Goal: Check status: Verify the current state of an ongoing process or item

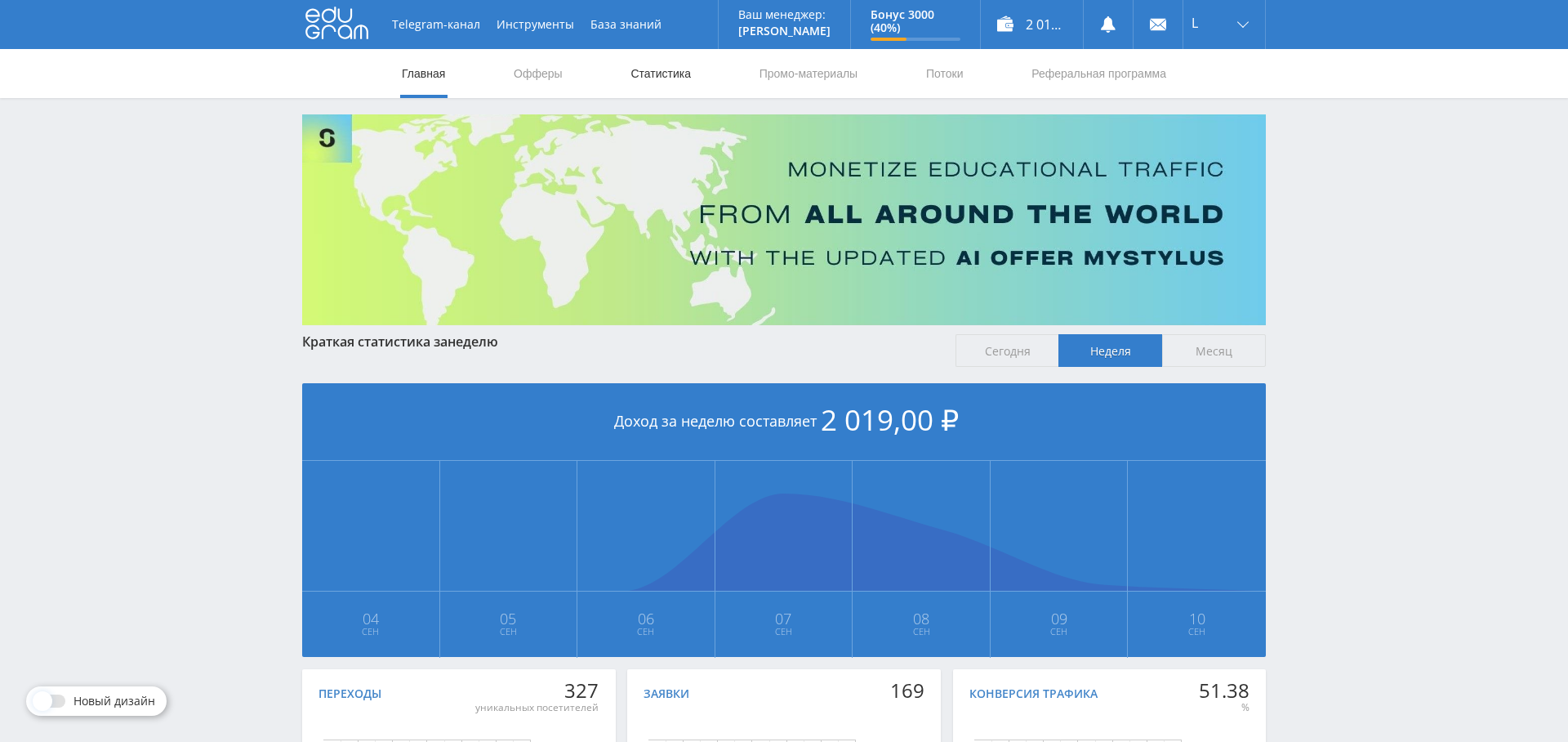
click at [677, 79] on link "Статистика" at bounding box center [661, 73] width 64 height 49
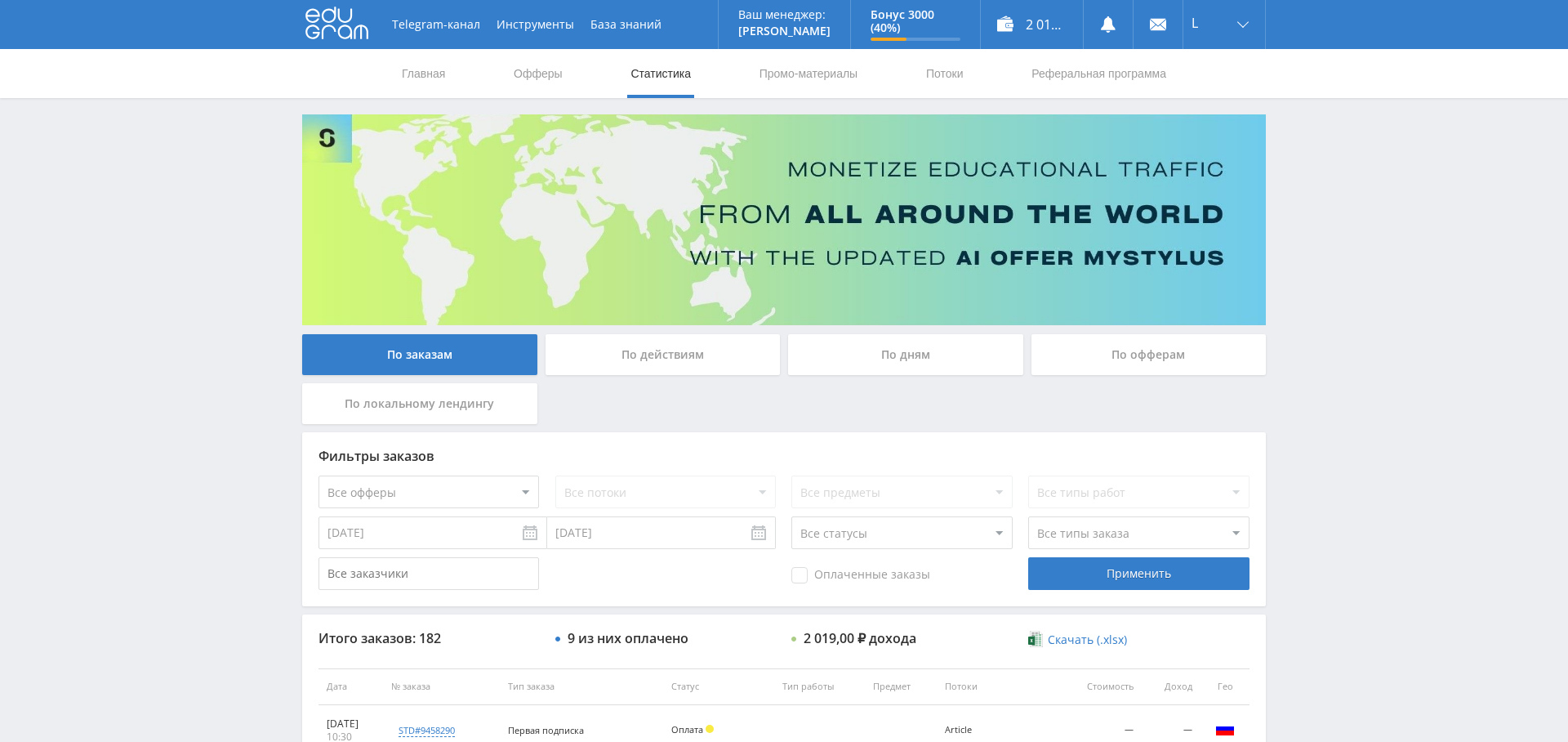
click at [893, 350] on div "По дням" at bounding box center [906, 354] width 235 height 41
click at [0, 0] on input "По дням" at bounding box center [0, 0] width 0 height 0
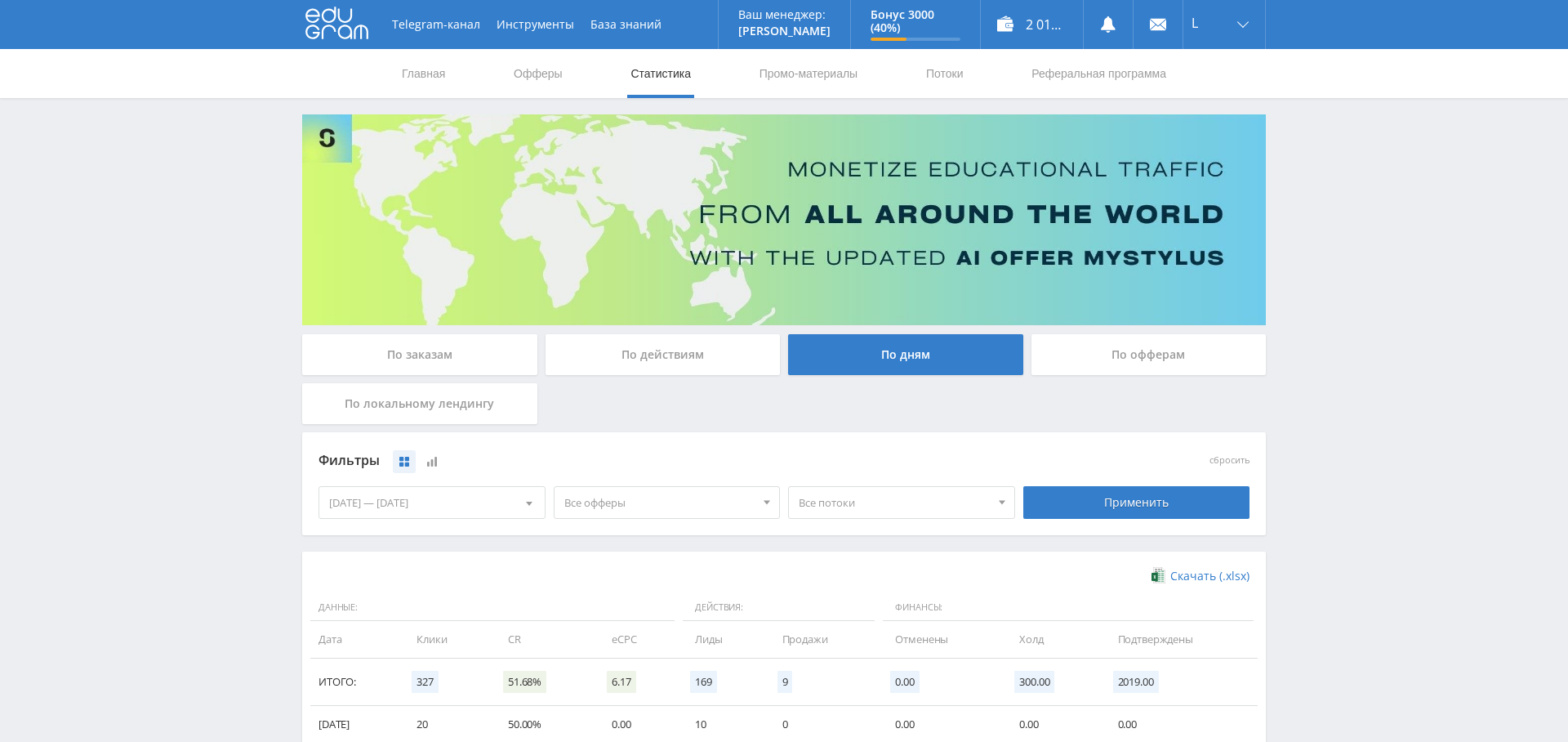
scroll to position [281, 0]
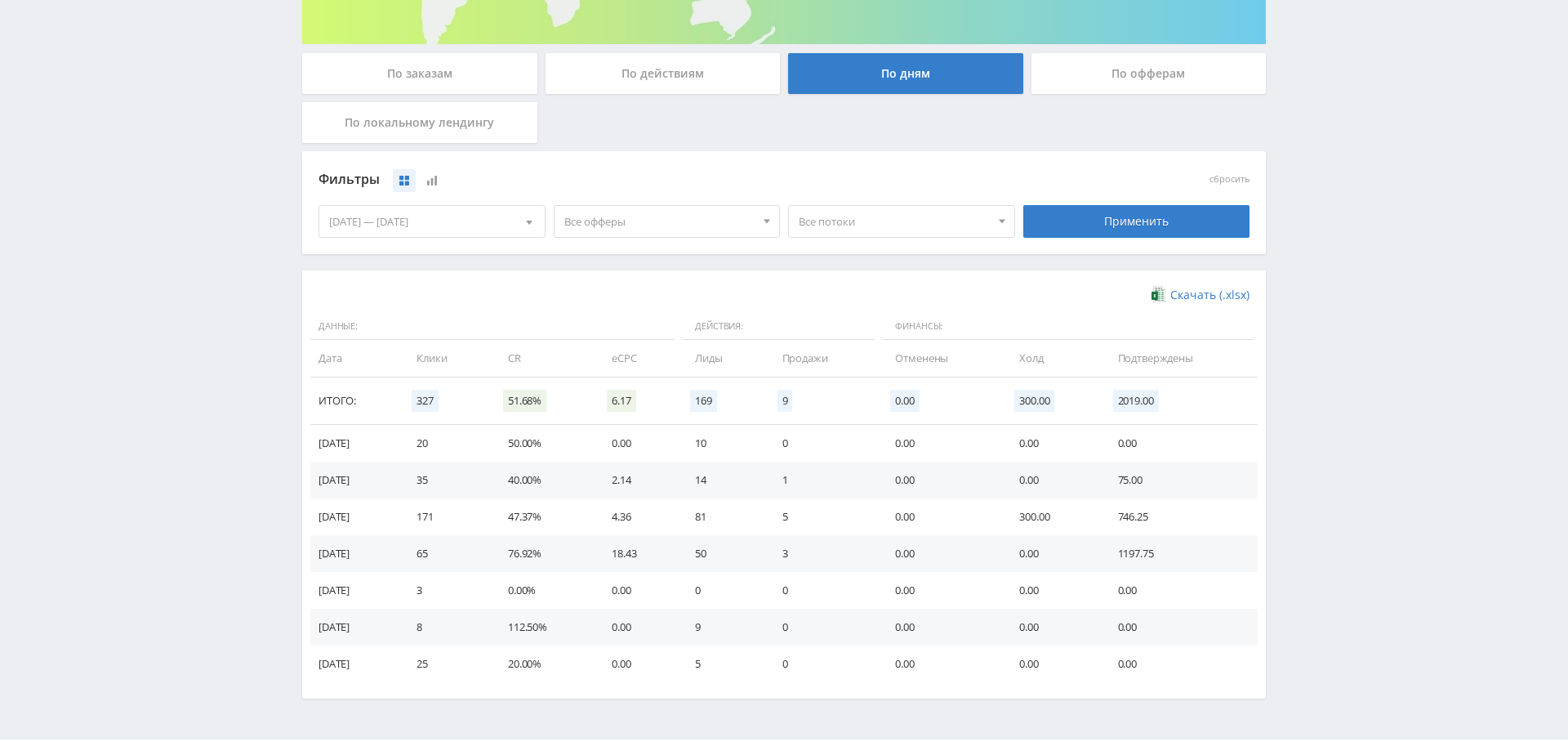
click at [645, 215] on span "Все офферы" at bounding box center [660, 220] width 191 height 31
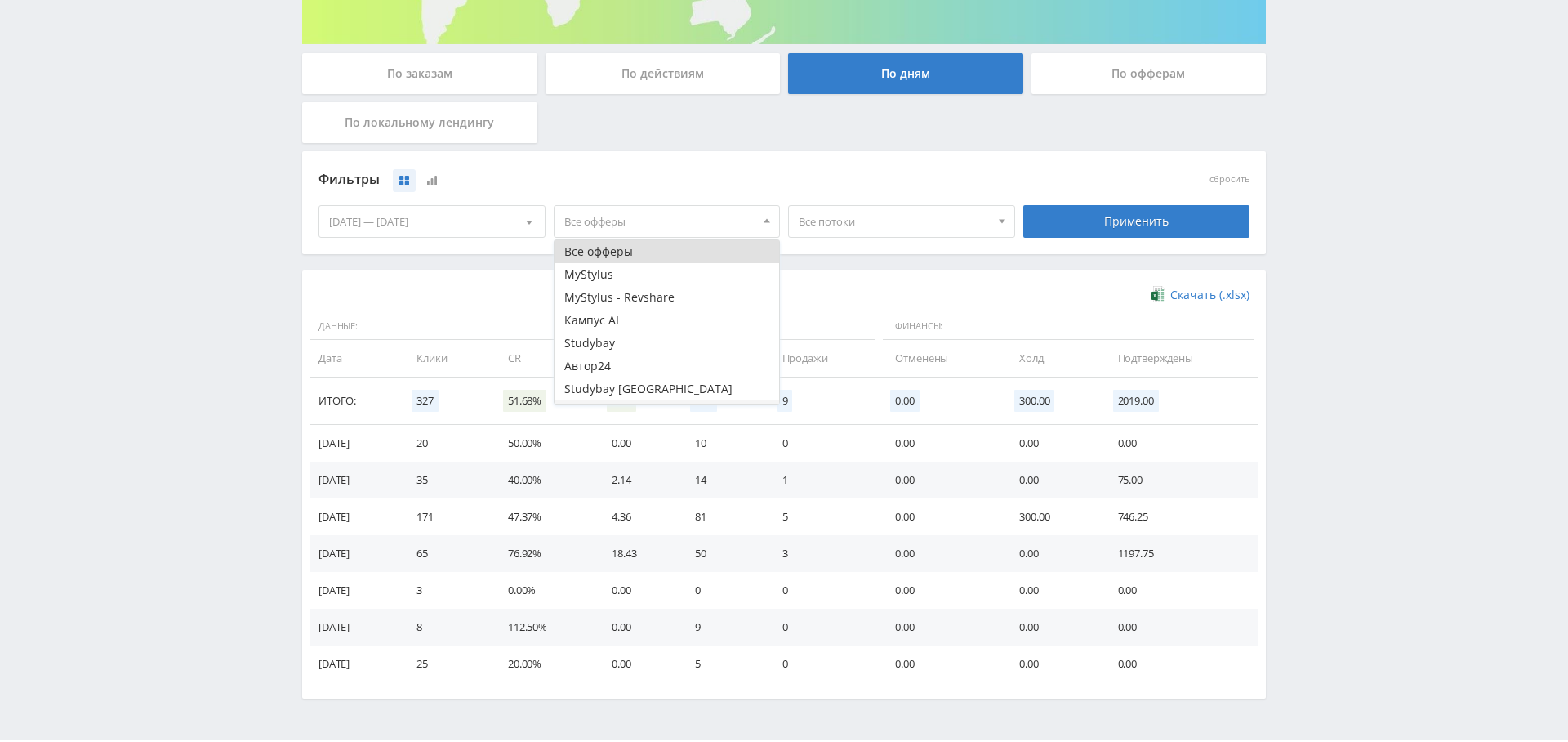
scroll to position [20, 0]
click at [640, 303] on button "Кампус AI" at bounding box center [667, 300] width 225 height 23
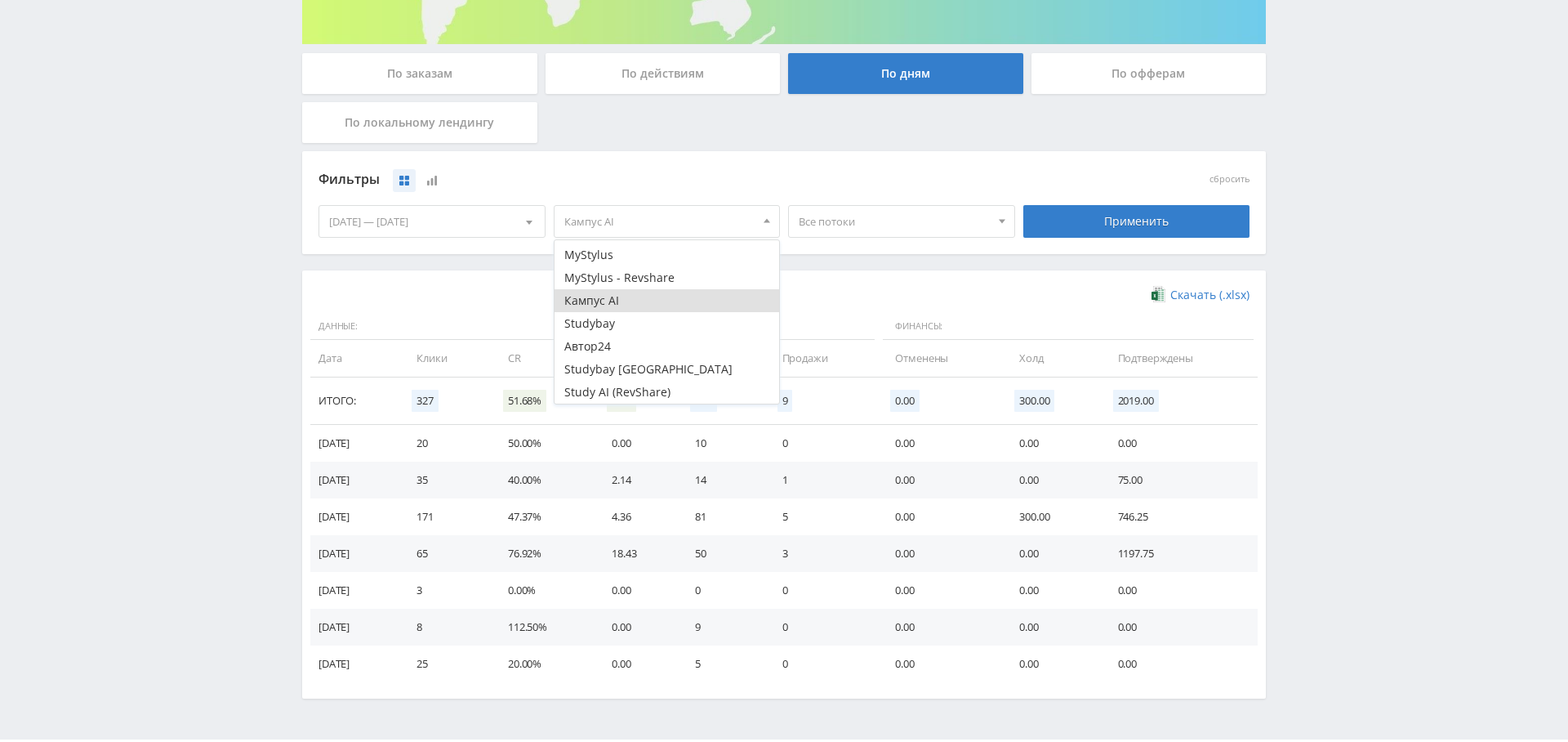
click at [1100, 211] on div "Применить" at bounding box center [1137, 221] width 227 height 33
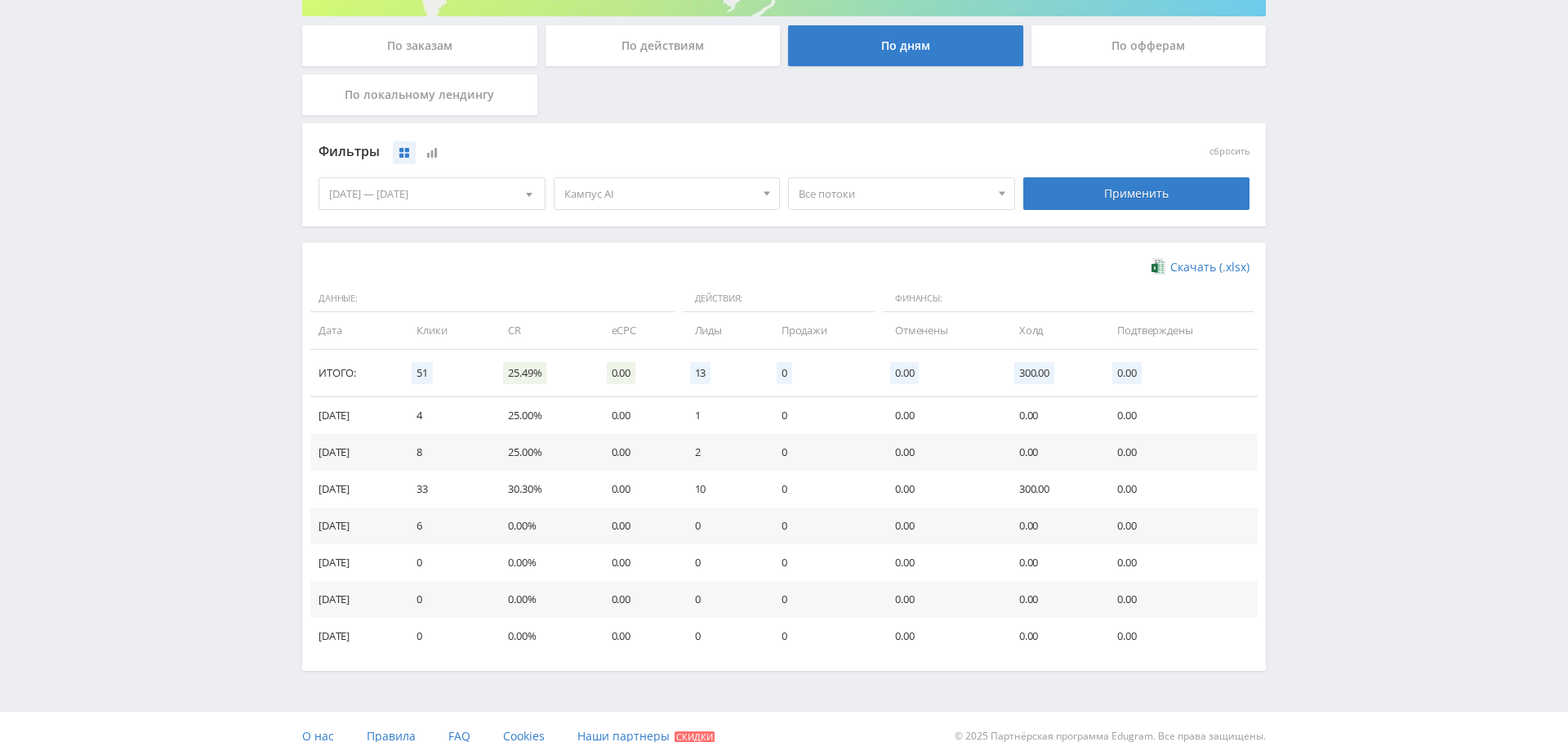
scroll to position [310, 0]
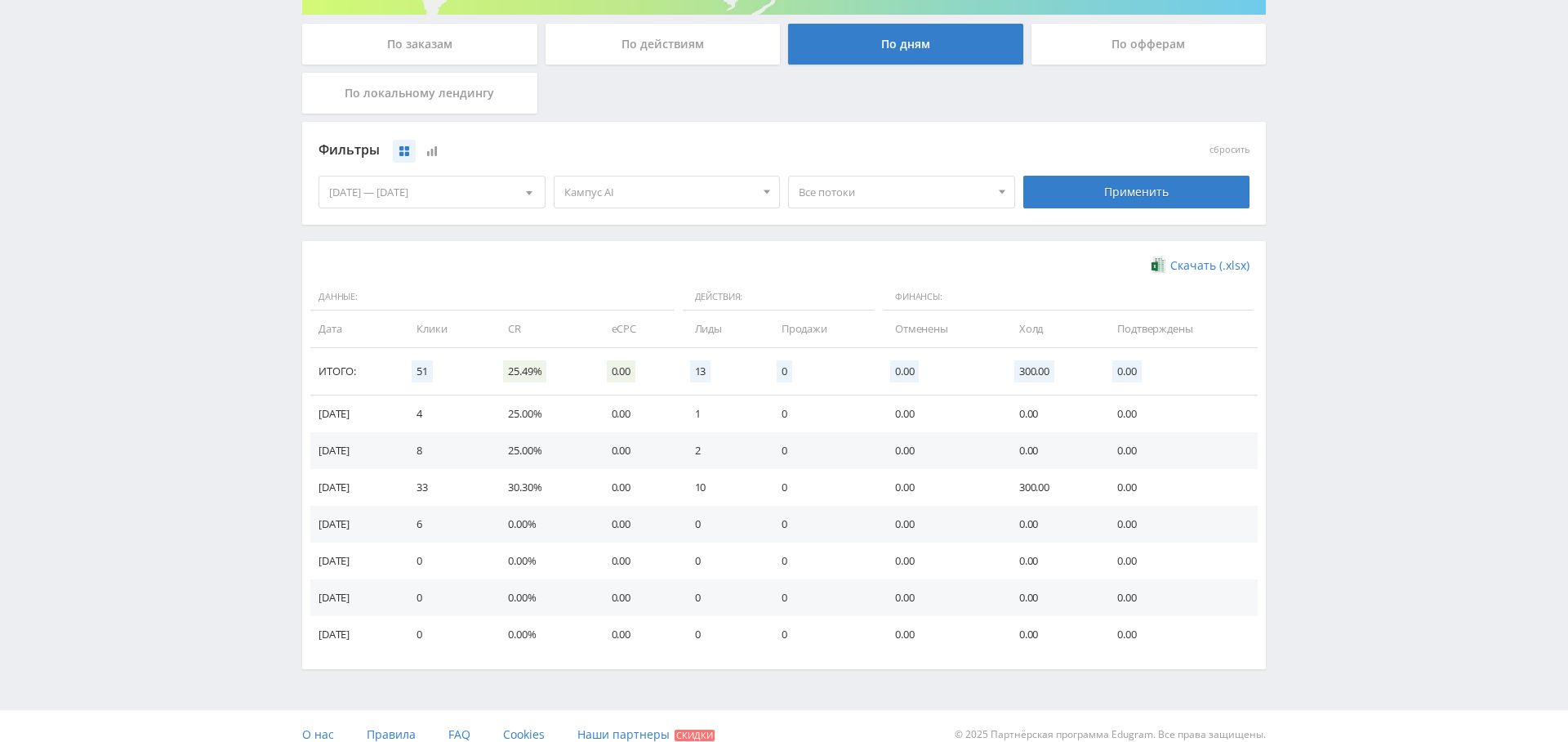
click at [692, 196] on span "Кампус AI" at bounding box center [660, 191] width 191 height 31
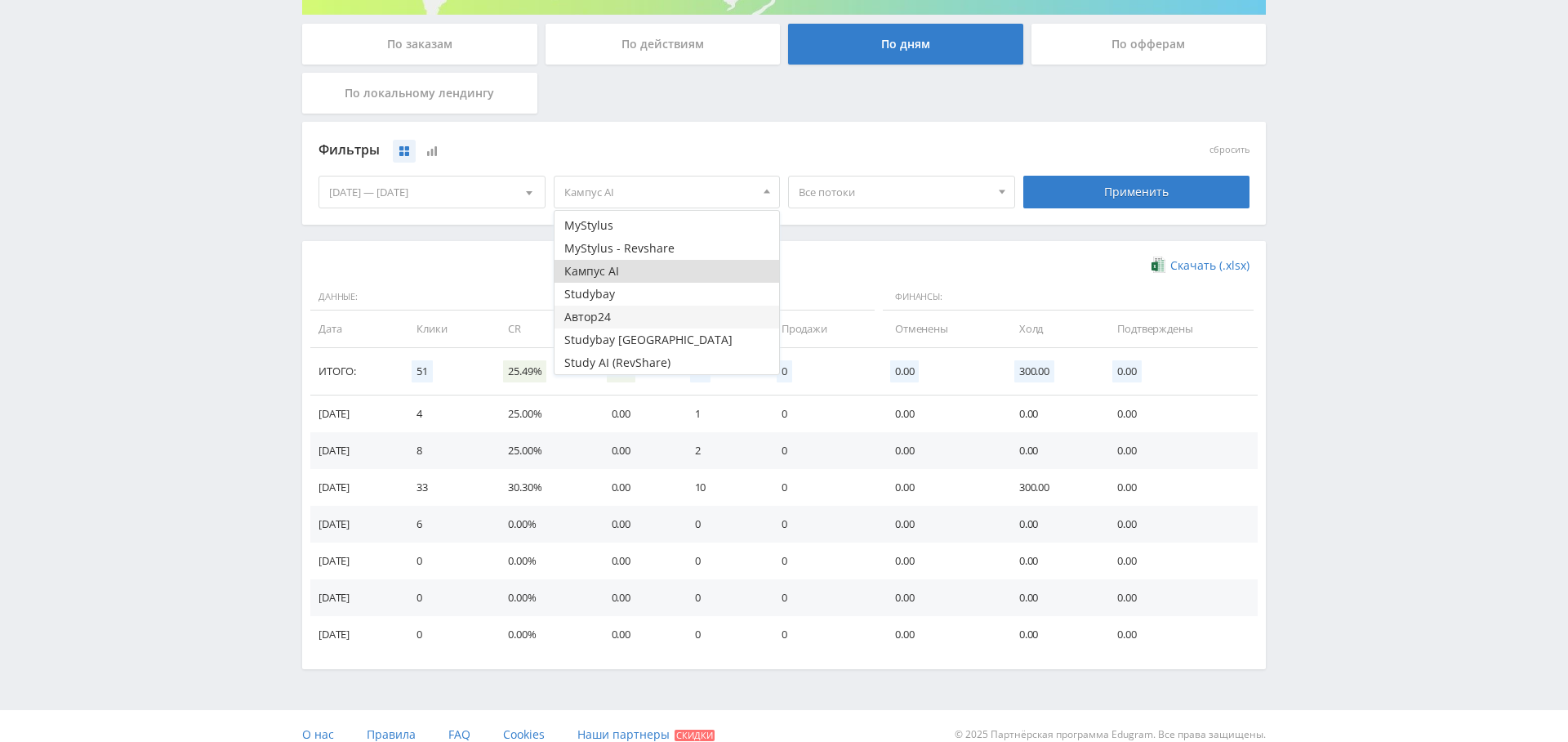
scroll to position [326, 0]
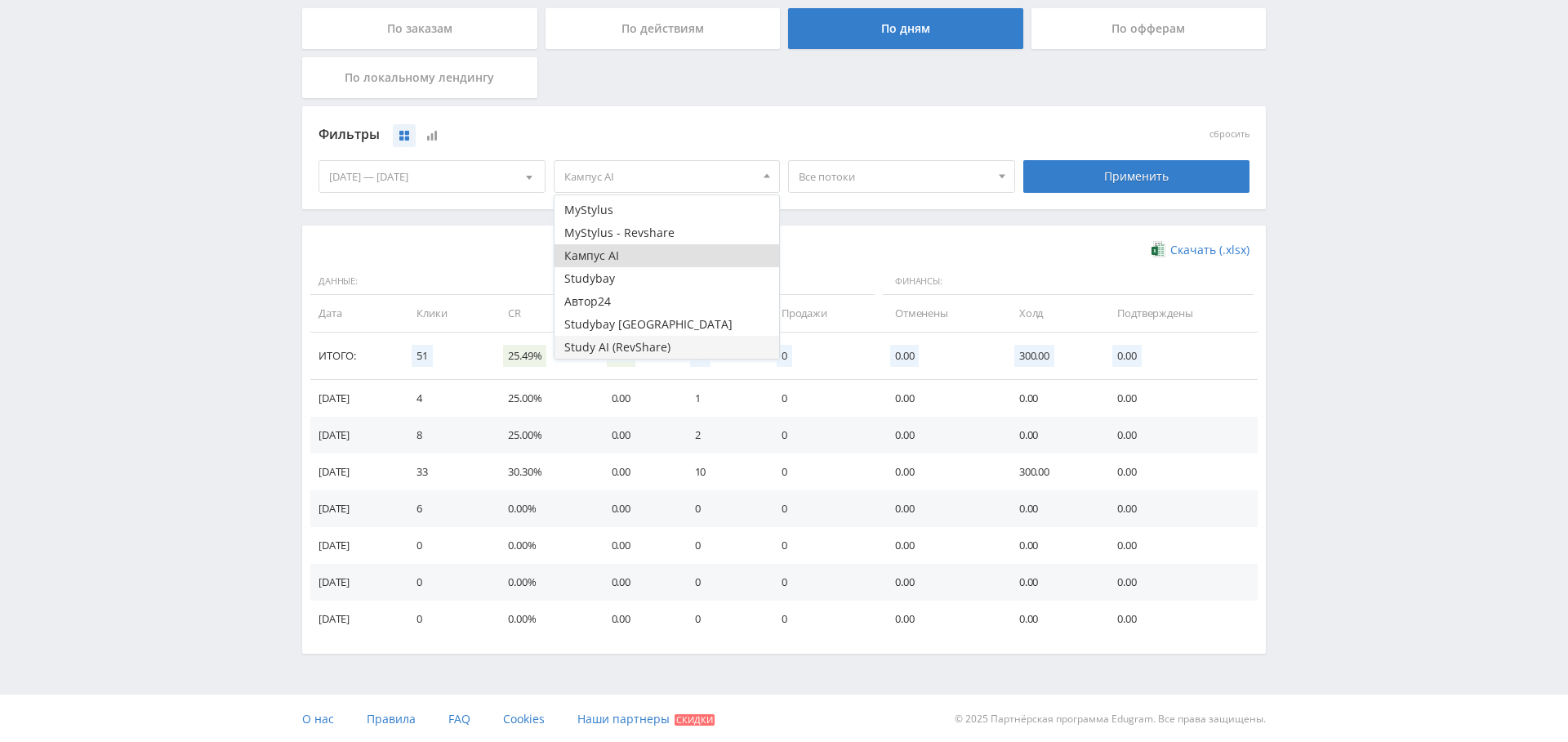
click at [655, 336] on button "Study AI (RevShare)" at bounding box center [667, 347] width 225 height 23
click at [663, 252] on button "Кампус AI" at bounding box center [667, 255] width 225 height 23
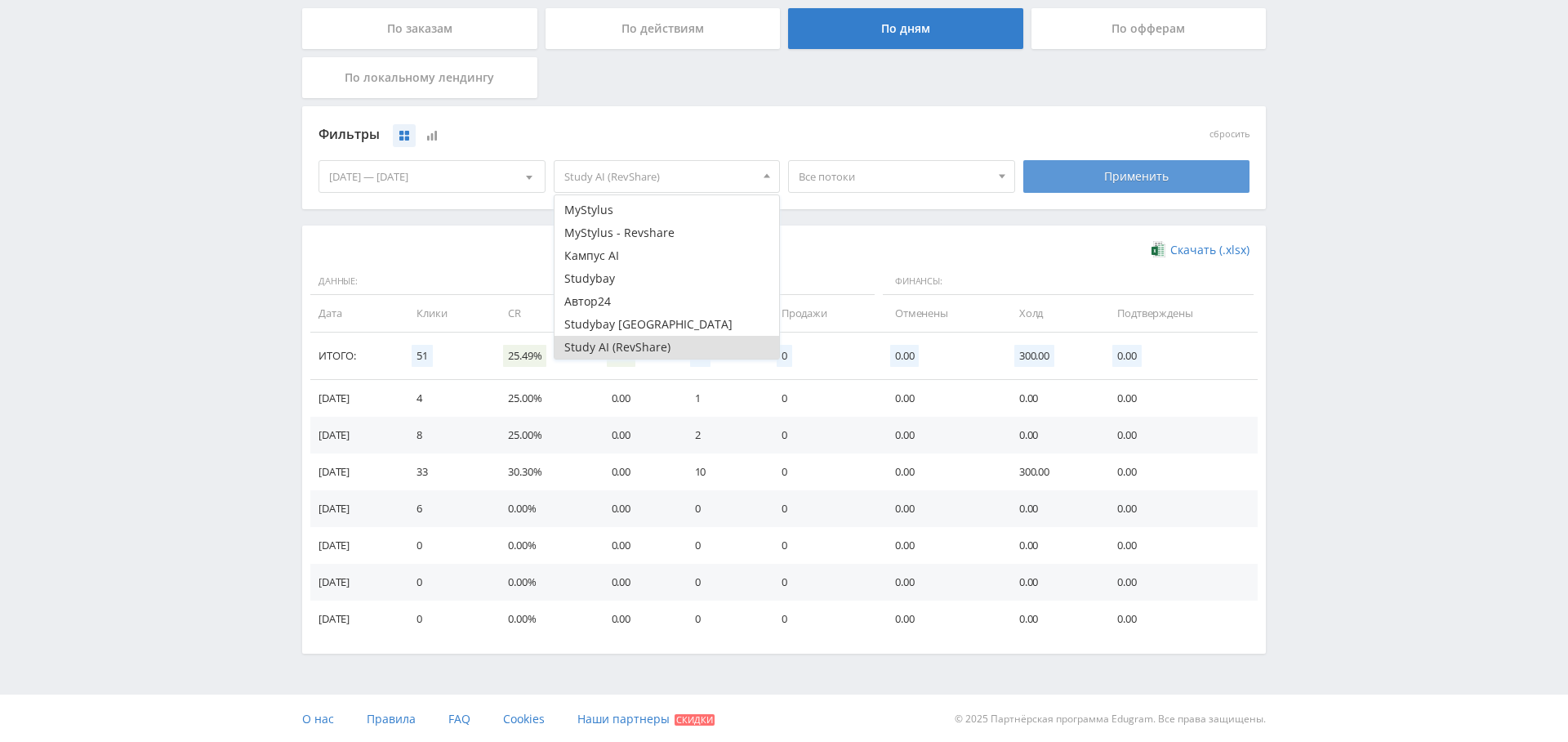
click at [1090, 175] on div "Применить" at bounding box center [1137, 177] width 227 height 33
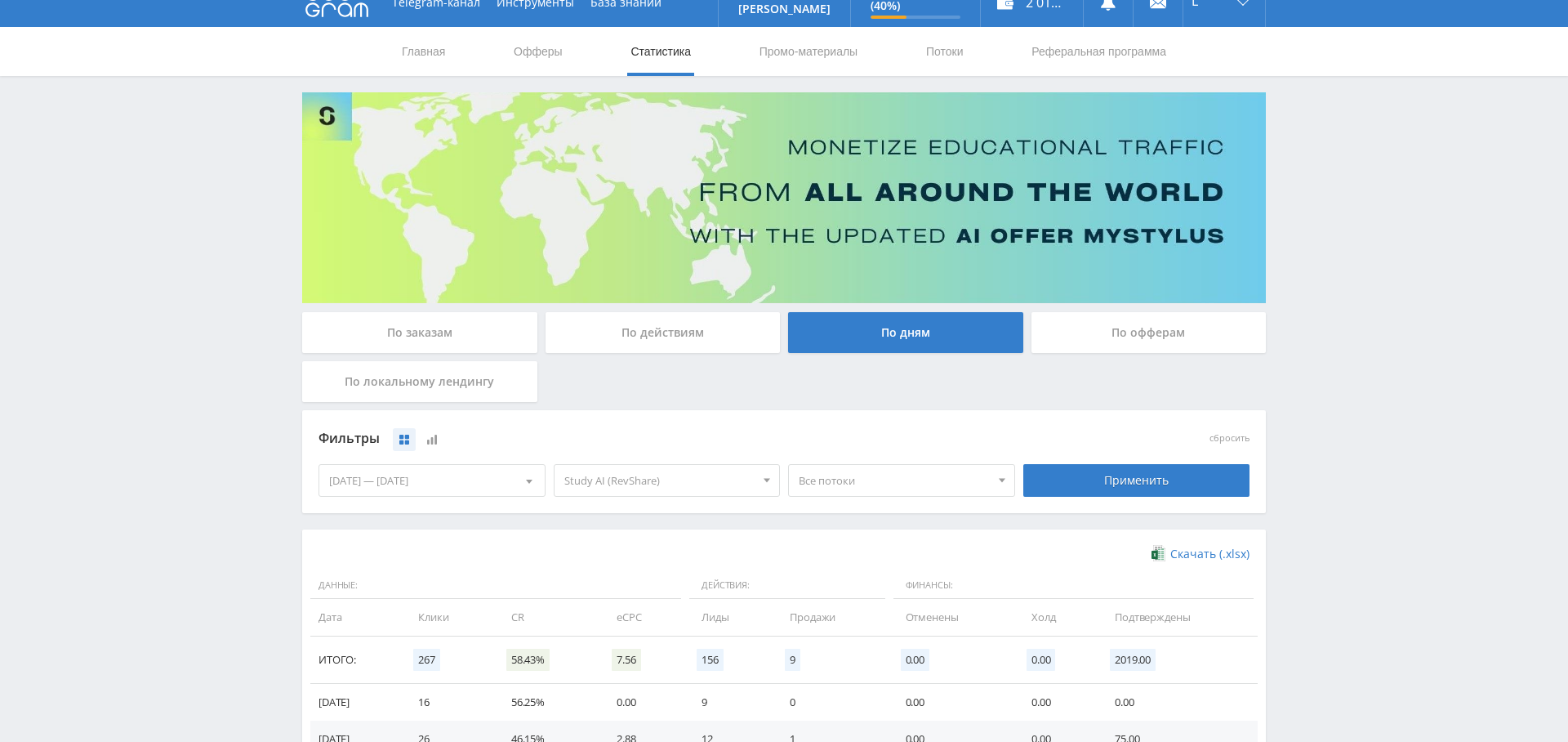
scroll to position [0, 0]
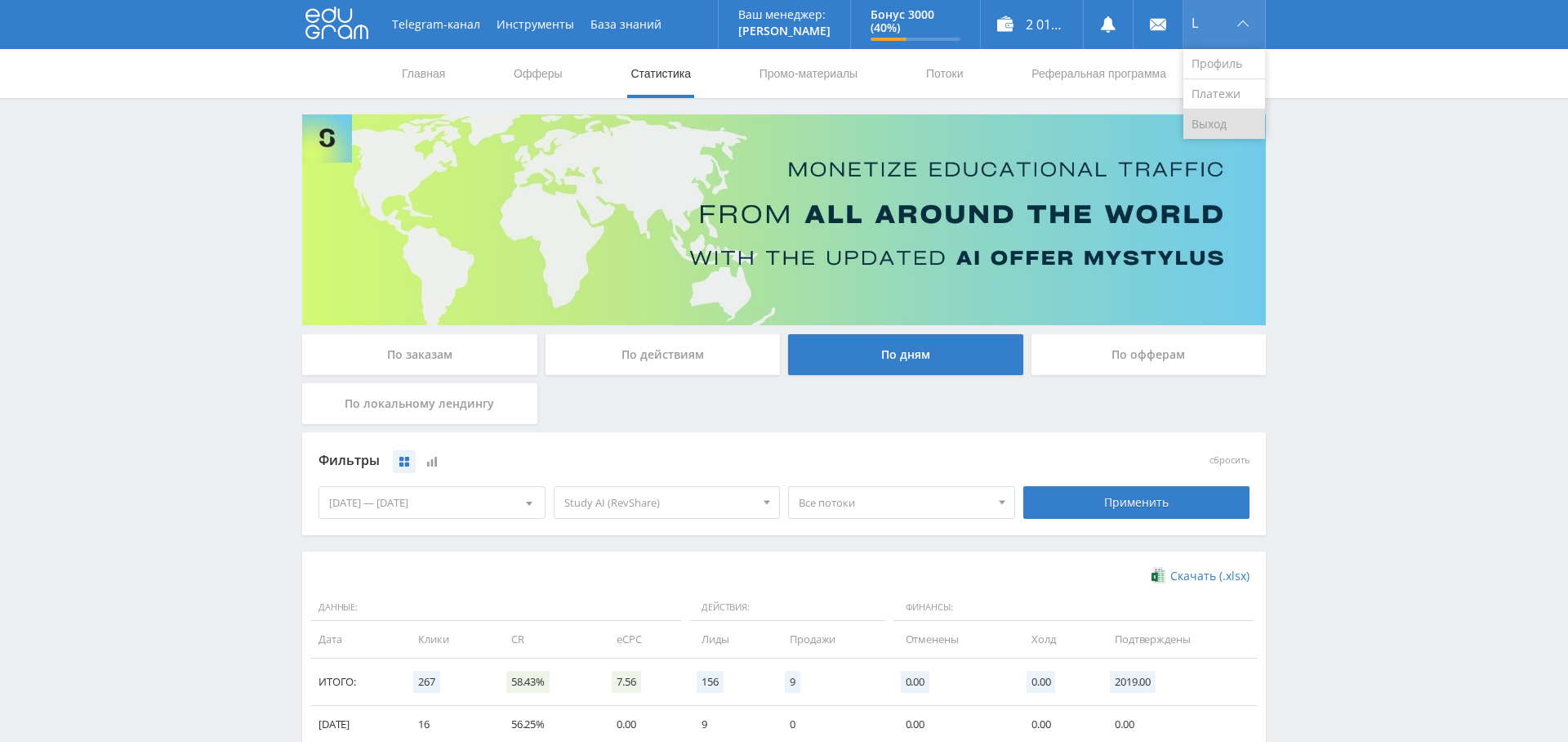
click at [1202, 128] on link "Выход" at bounding box center [1224, 124] width 82 height 29
